Goal: Task Accomplishment & Management: Complete application form

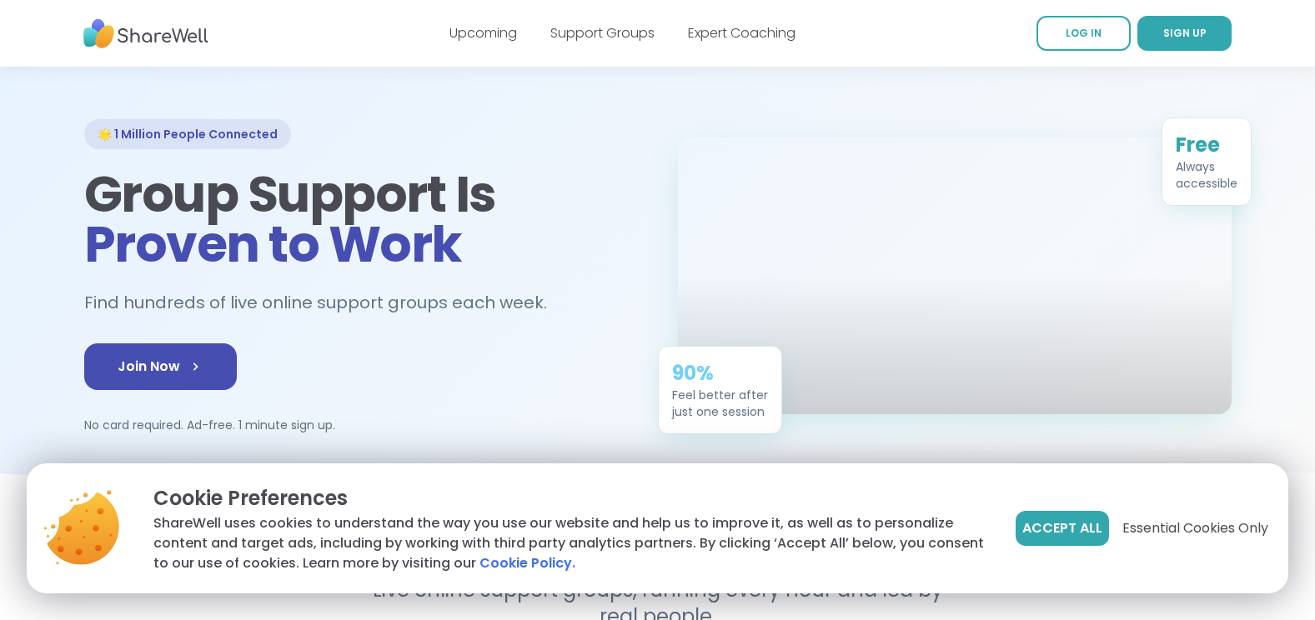
scroll to position [83, 0]
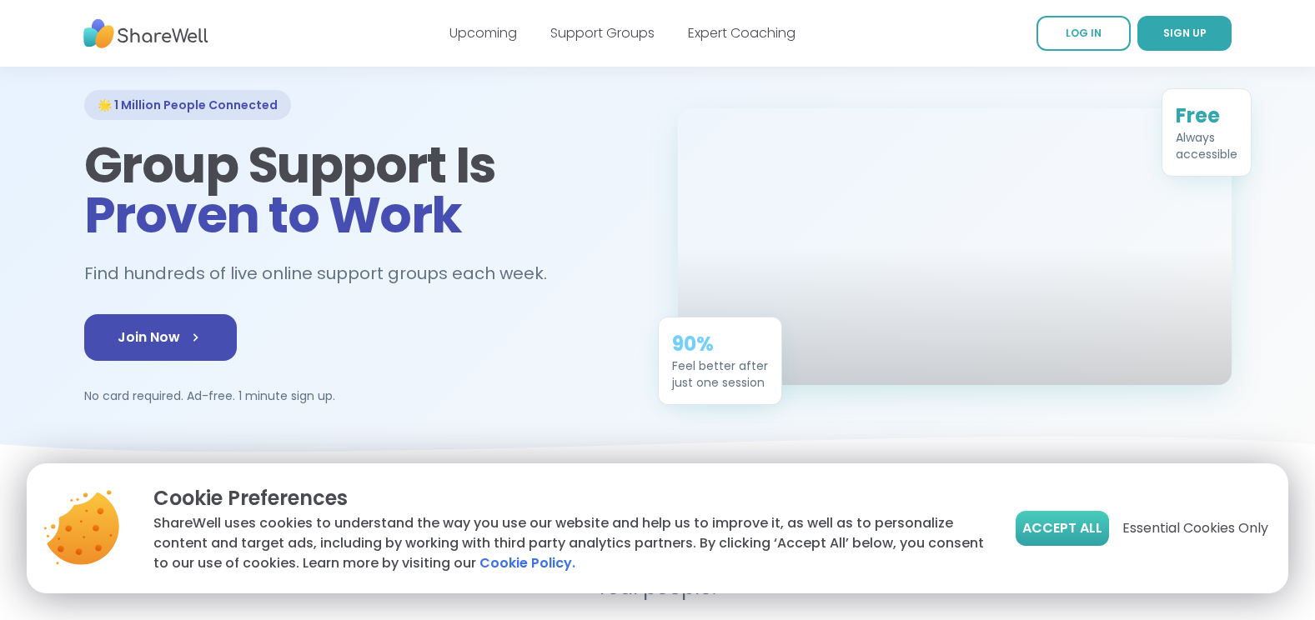
drag, startPoint x: 1055, startPoint y: 523, endPoint x: 680, endPoint y: 408, distance: 391.7
click at [1054, 523] on span "Accept All" at bounding box center [1062, 529] width 80 height 20
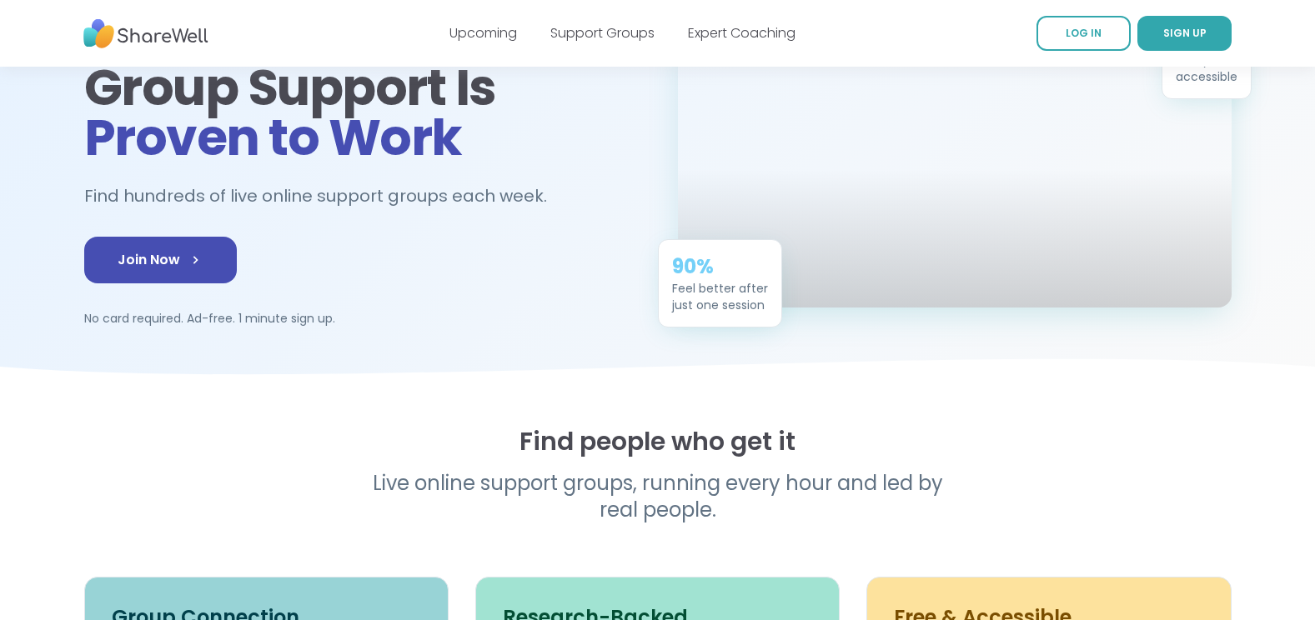
scroll to position [0, 0]
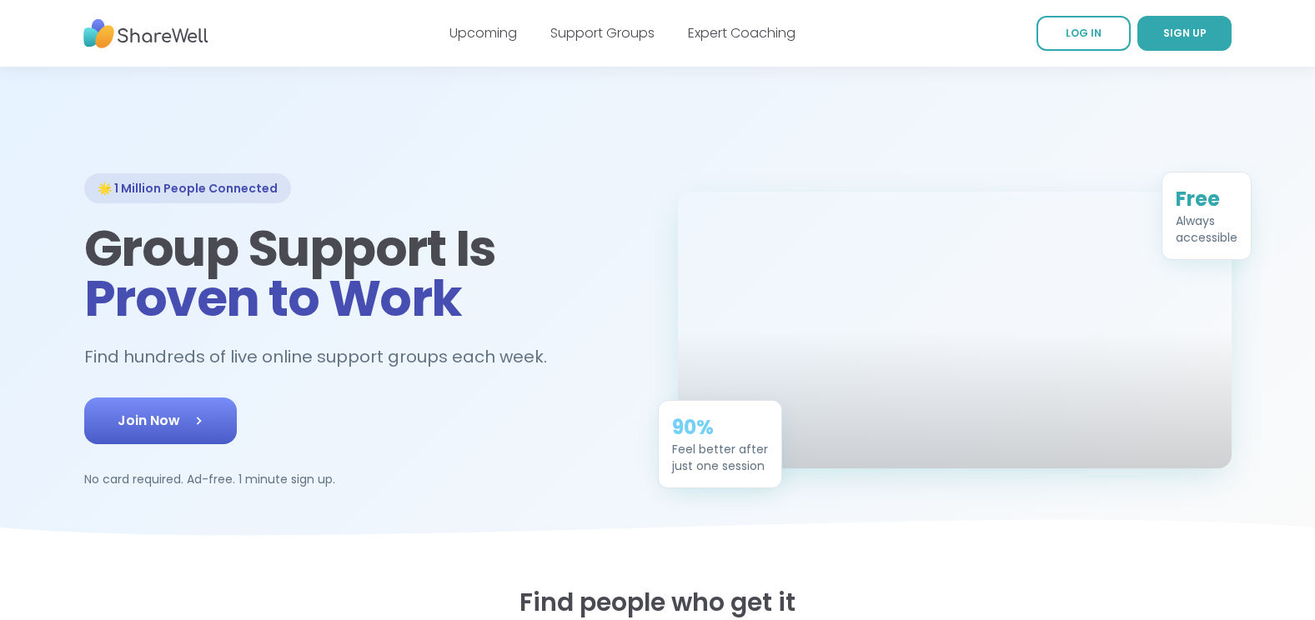
click at [173, 429] on link "Join Now" at bounding box center [160, 421] width 153 height 47
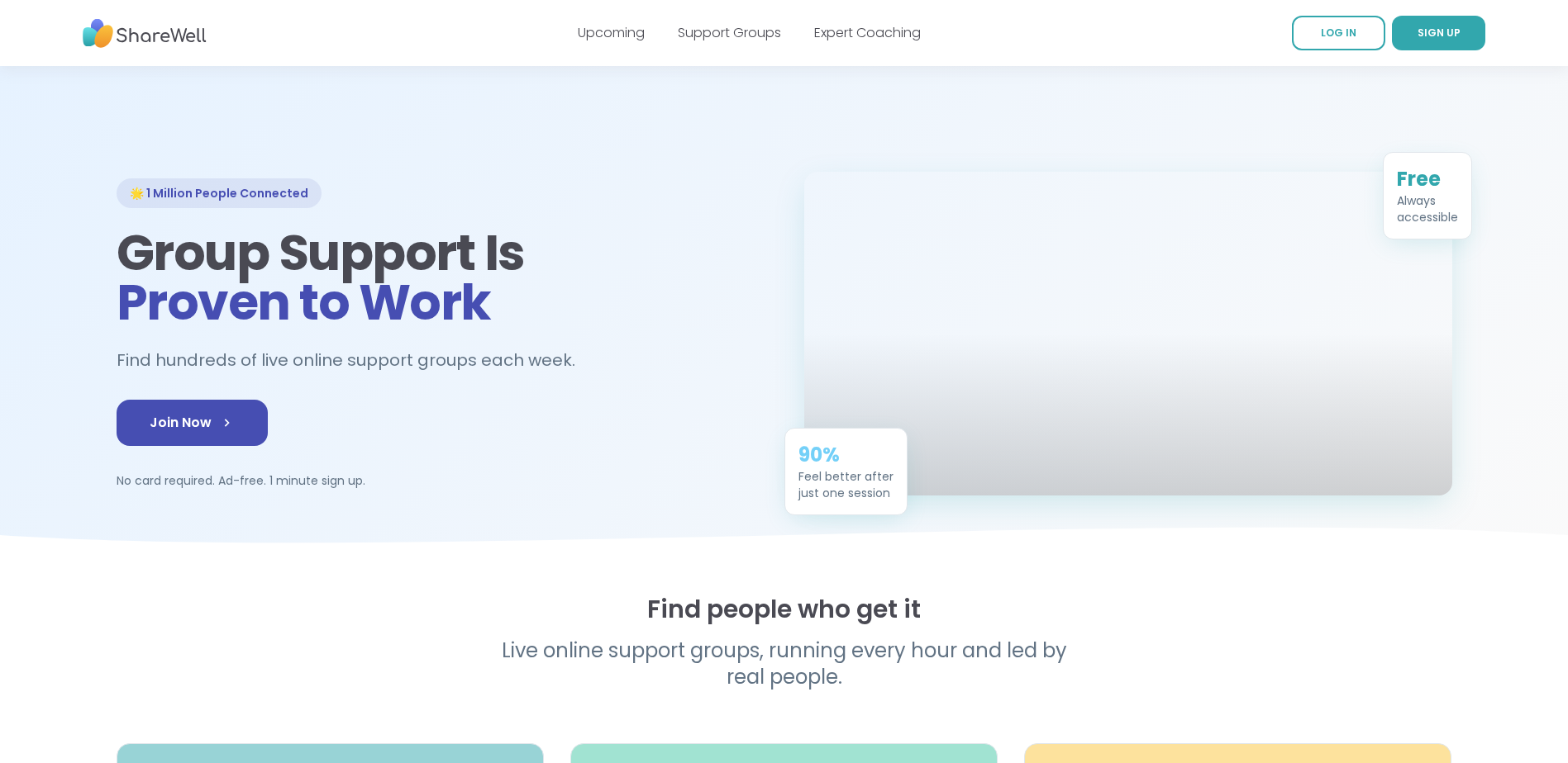
click at [679, 137] on div at bounding box center [784, 314] width 1568 height 495
